Goal: Find specific page/section: Find specific page/section

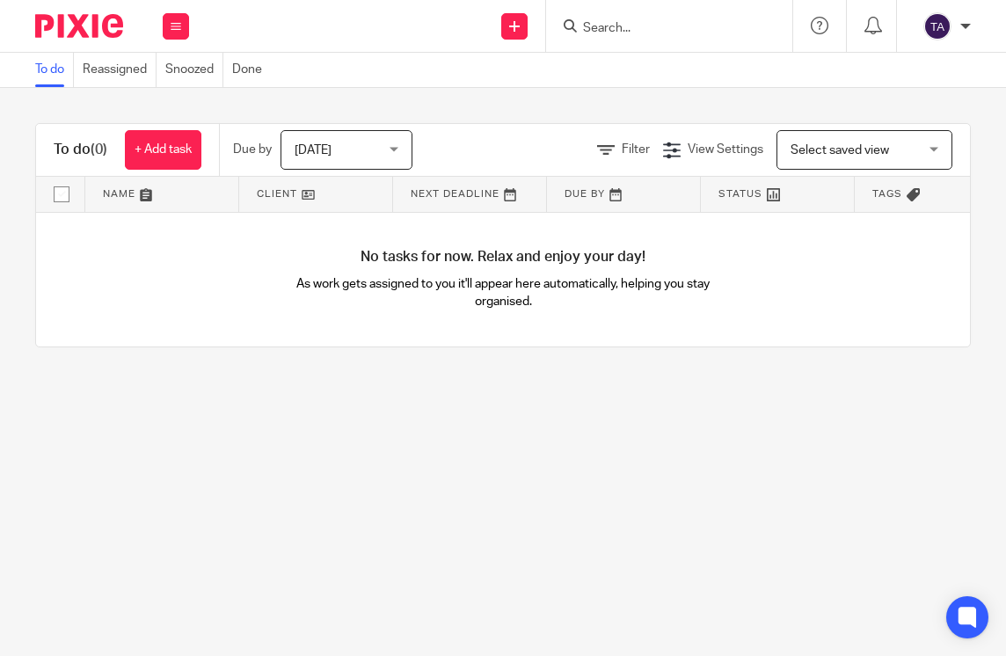
click at [624, 40] on div at bounding box center [669, 26] width 246 height 52
click at [615, 26] on input "Search" at bounding box center [660, 29] width 158 height 16
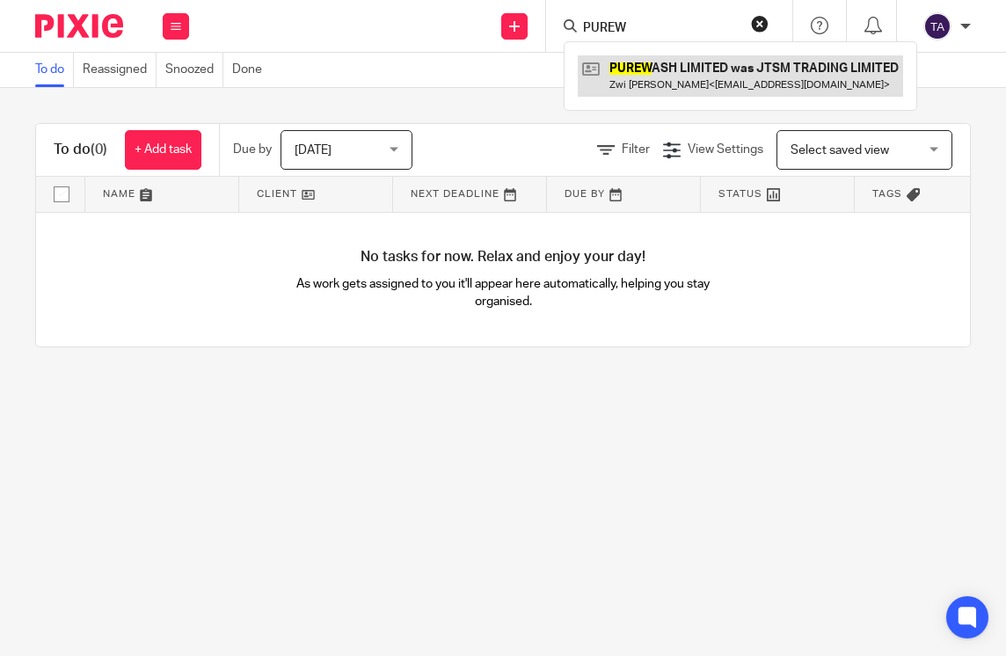
type input "PUREW"
click at [635, 87] on link at bounding box center [739, 75] width 325 height 40
